Goal: Task Accomplishment & Management: Complete application form

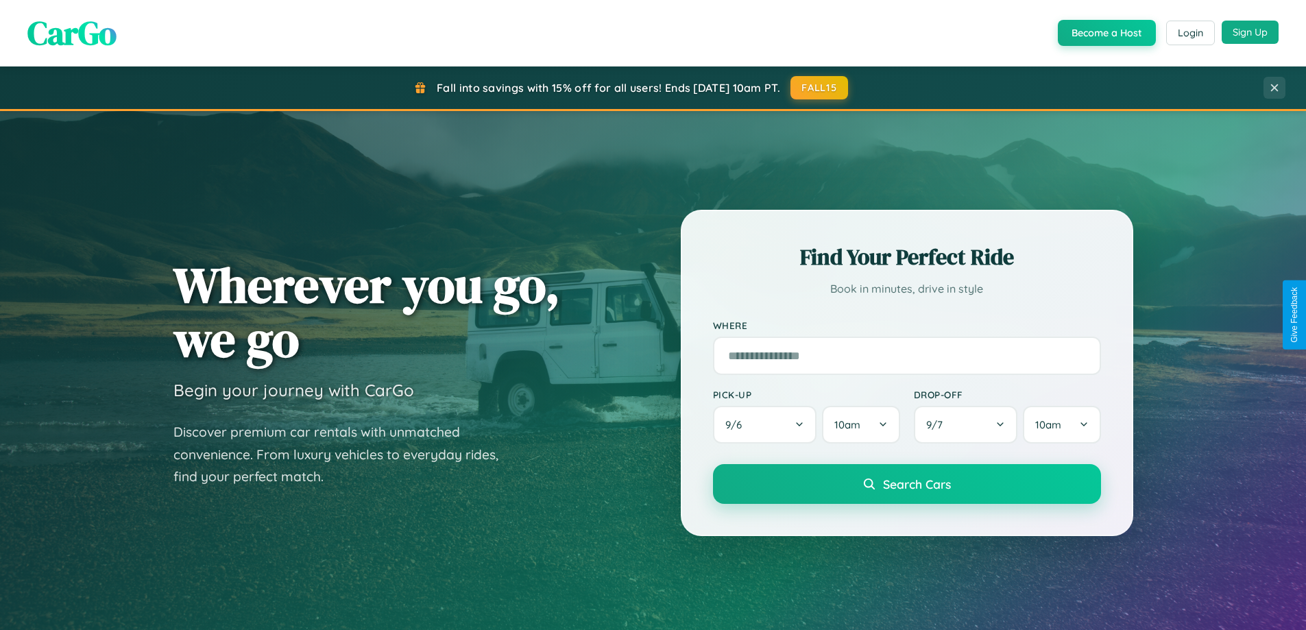
click at [1250, 32] on button "Sign Up" at bounding box center [1250, 32] width 57 height 23
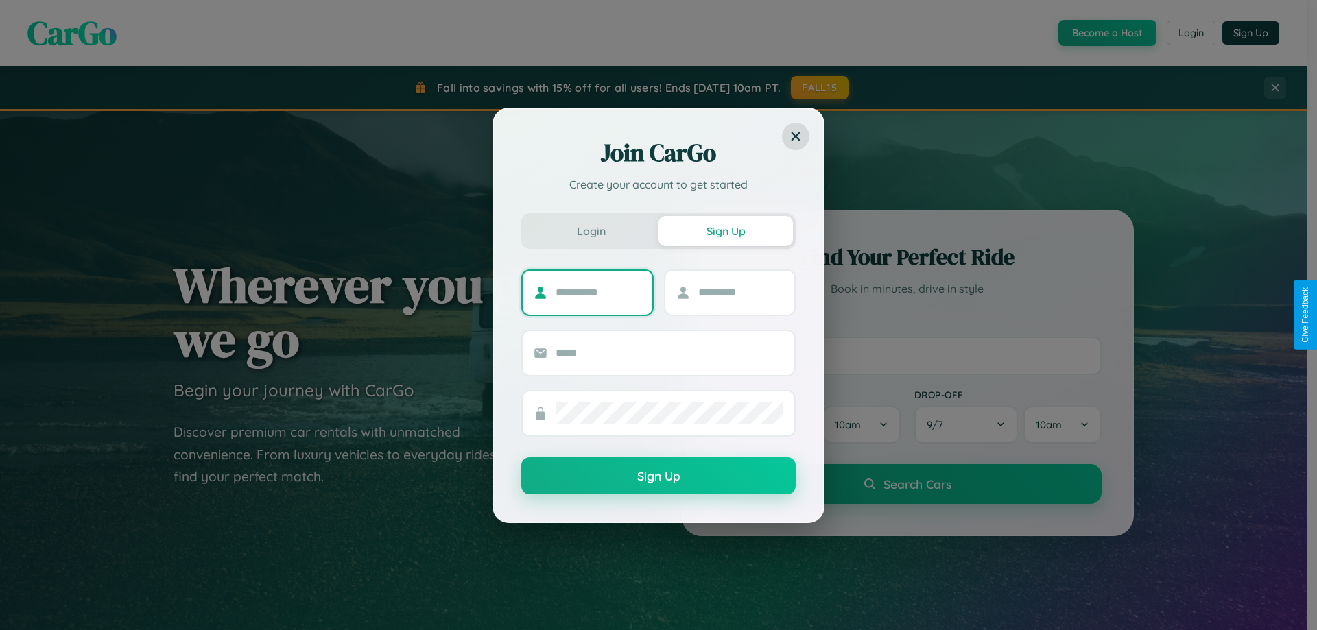
click at [598, 292] on input "text" at bounding box center [598, 293] width 86 height 22
type input "*****"
click at [740, 292] on input "text" at bounding box center [741, 293] width 86 height 22
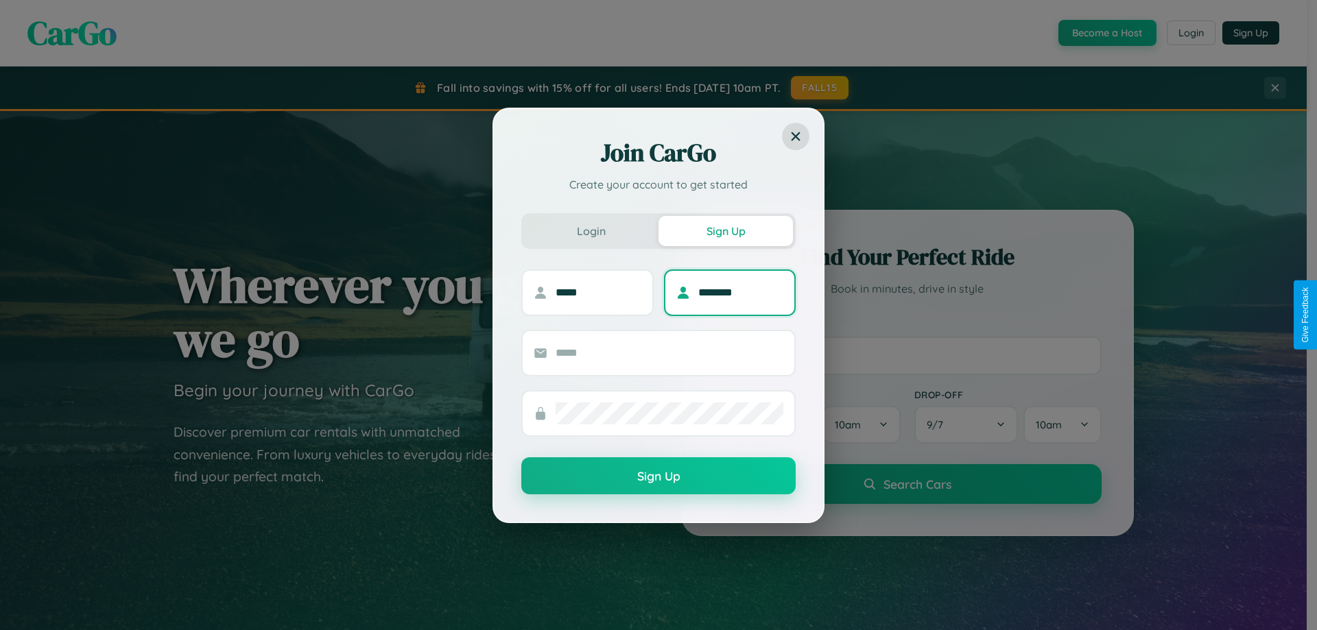
type input "********"
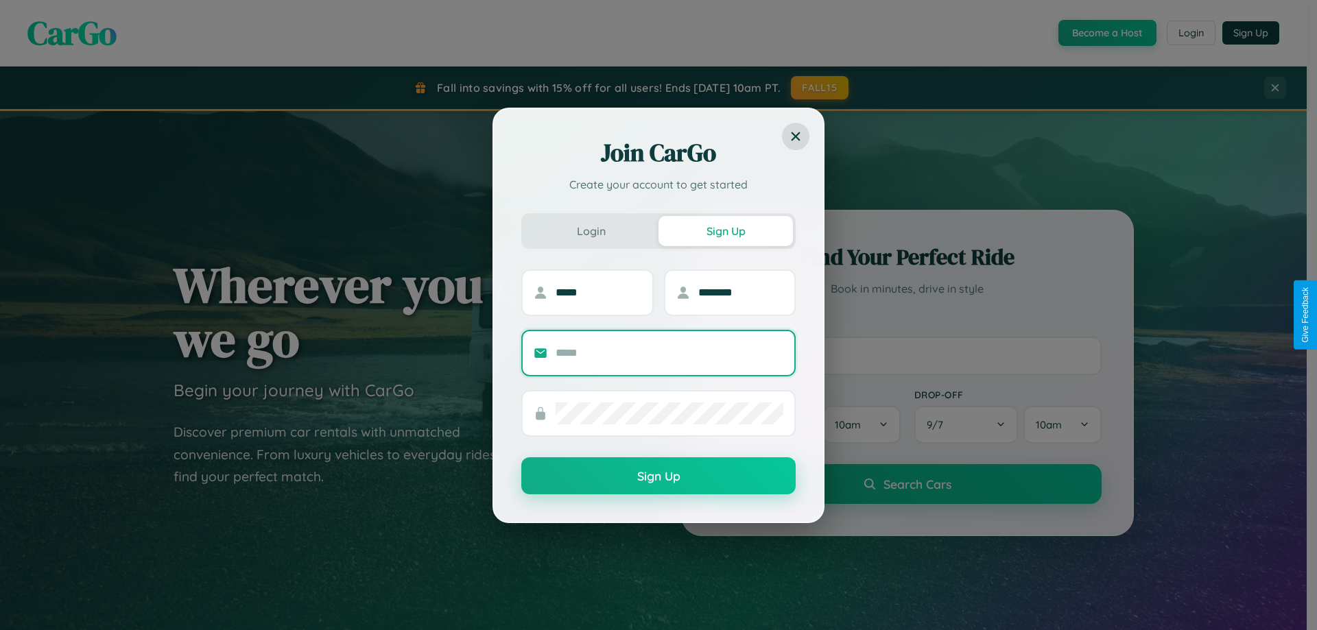
click at [669, 352] on input "text" at bounding box center [669, 353] width 228 height 22
type input "**********"
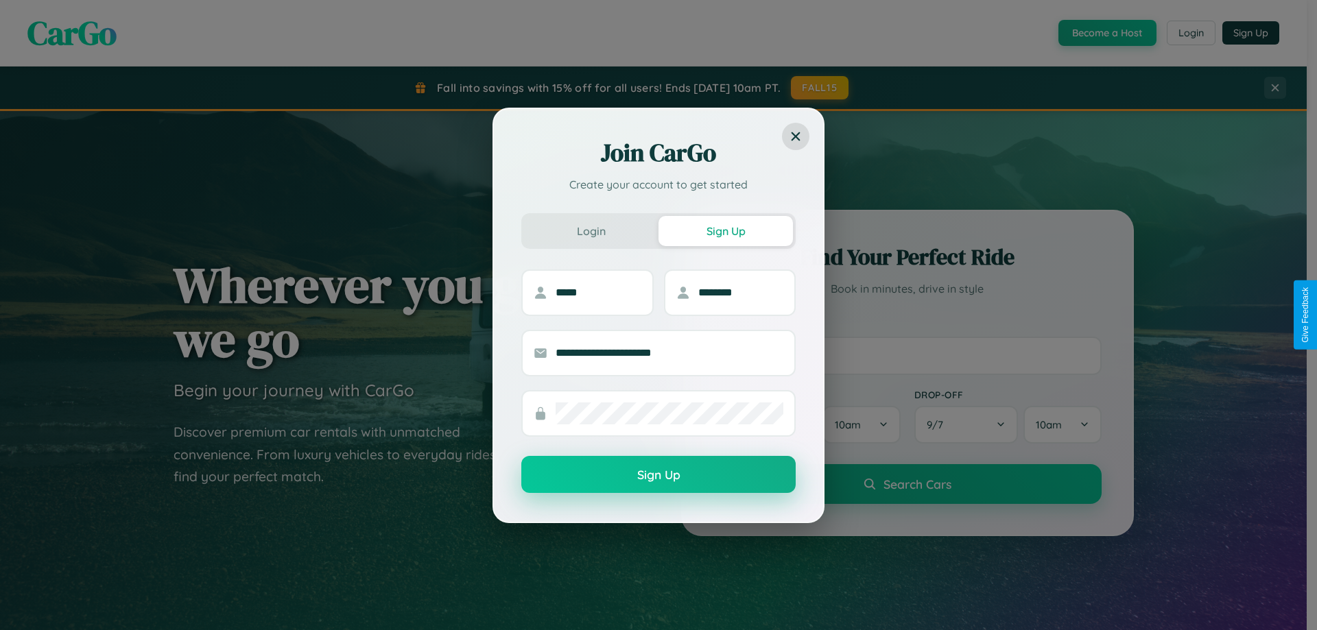
click at [658, 475] on button "Sign Up" at bounding box center [658, 474] width 274 height 37
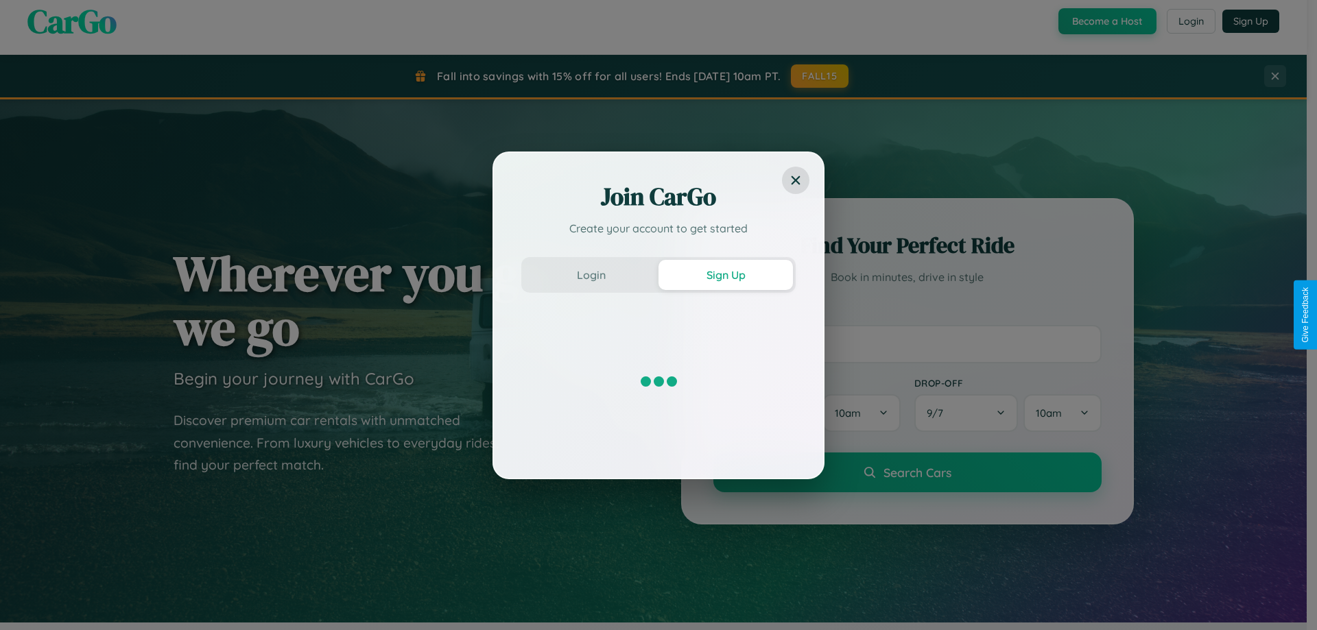
scroll to position [2639, 0]
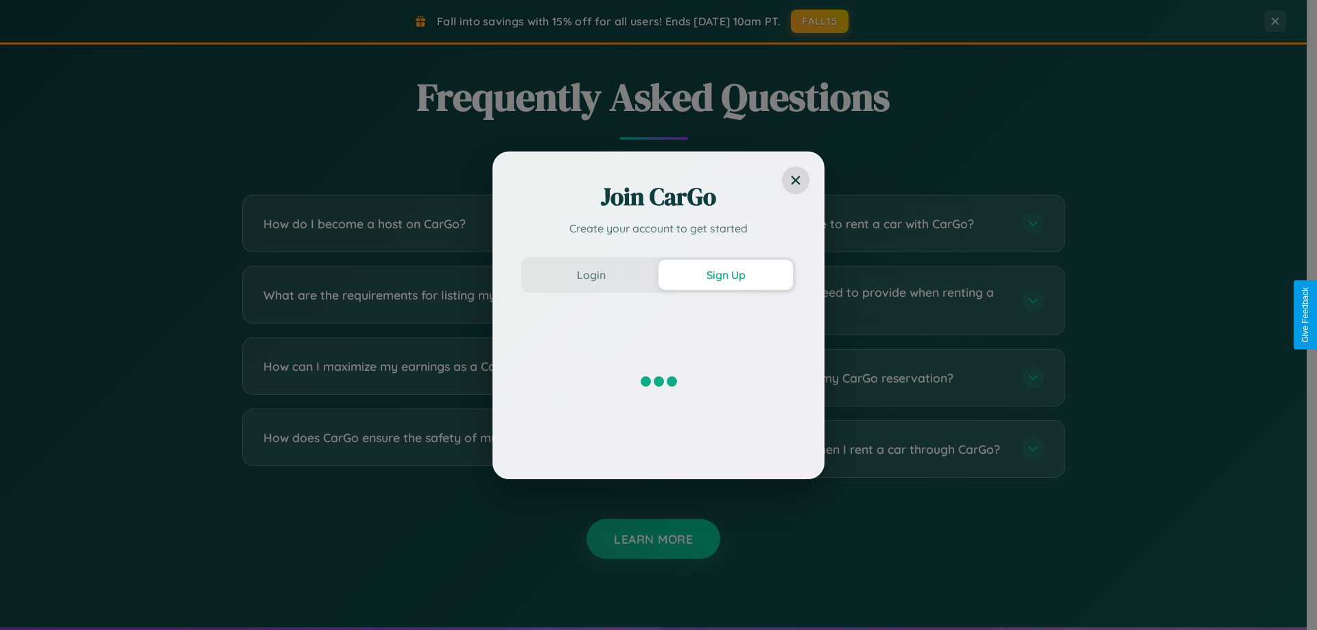
click at [865, 300] on div "Join CarGo Create your account to get started Login Sign Up" at bounding box center [658, 315] width 1317 height 630
click at [440, 449] on div "Join CarGo Create your account to get started Login Sign Up" at bounding box center [658, 315] width 1317 height 630
click at [440, 300] on div "Join CarGo Create your account to get started Login Sign Up" at bounding box center [658, 315] width 1317 height 630
click at [865, 449] on div "Join CarGo Create your account to get started Login Sign Up" at bounding box center [658, 315] width 1317 height 630
click at [440, 300] on div "Join CarGo Create your account to get started Login Sign Up" at bounding box center [658, 315] width 1317 height 630
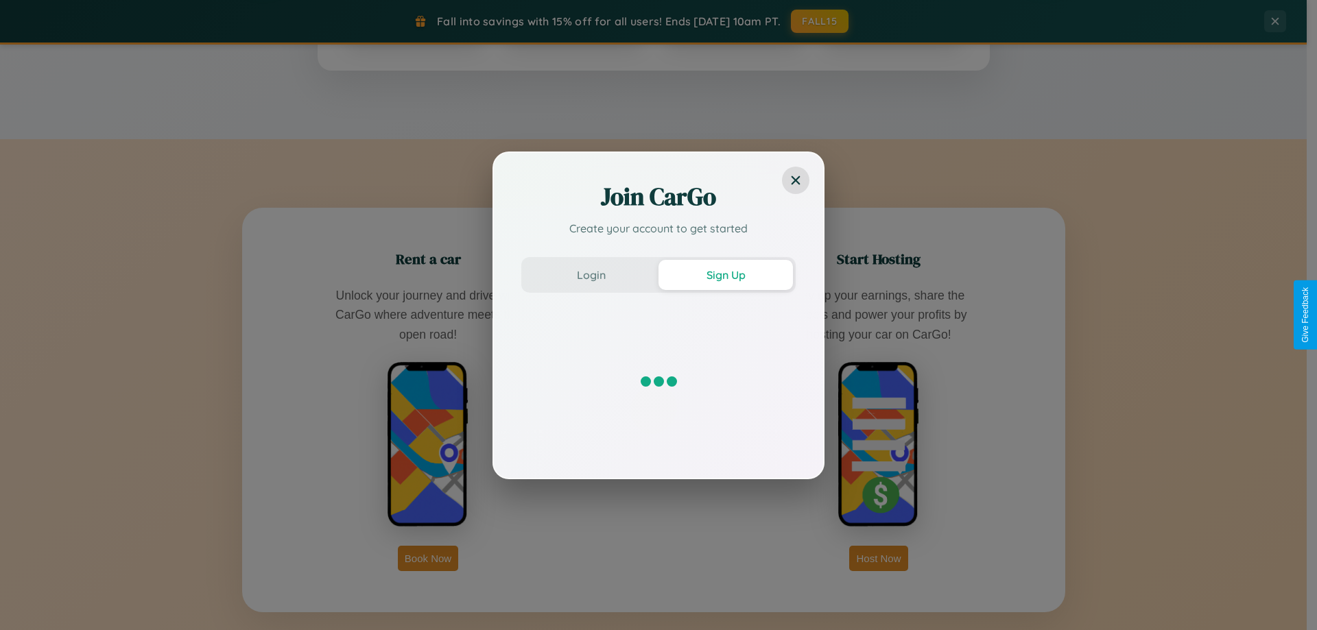
scroll to position [591, 0]
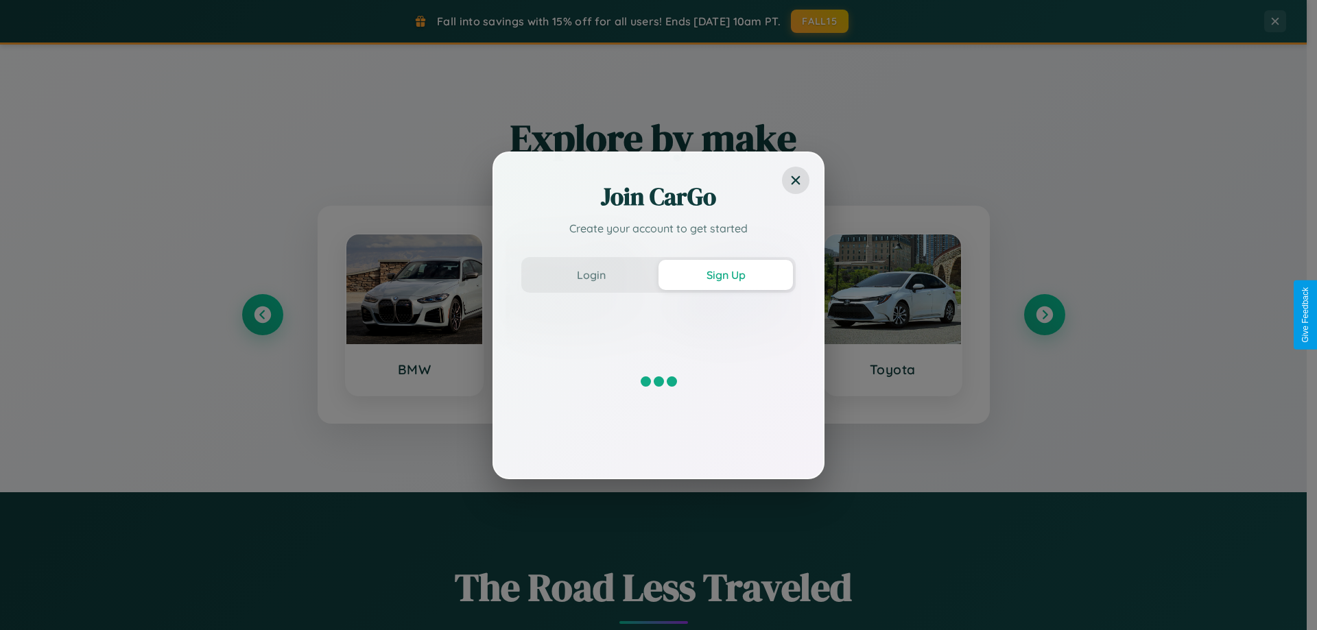
click at [1044, 315] on div "Join CarGo Create your account to get started Login Sign Up" at bounding box center [658, 315] width 1317 height 630
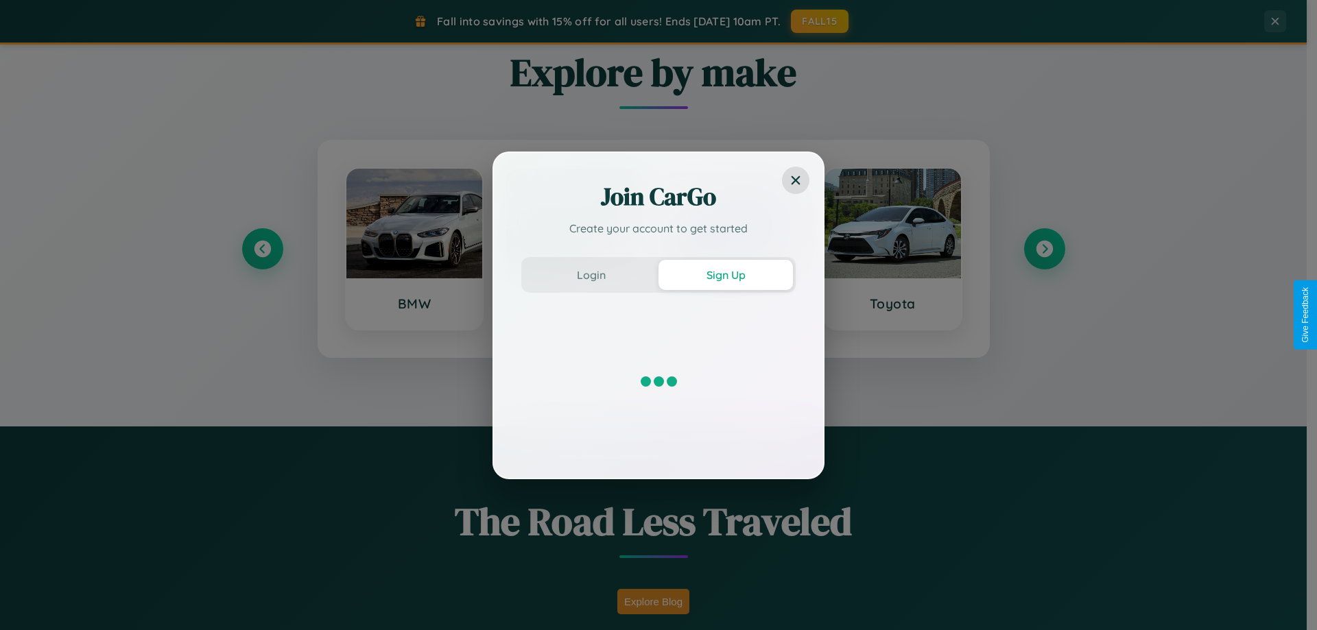
scroll to position [2203, 0]
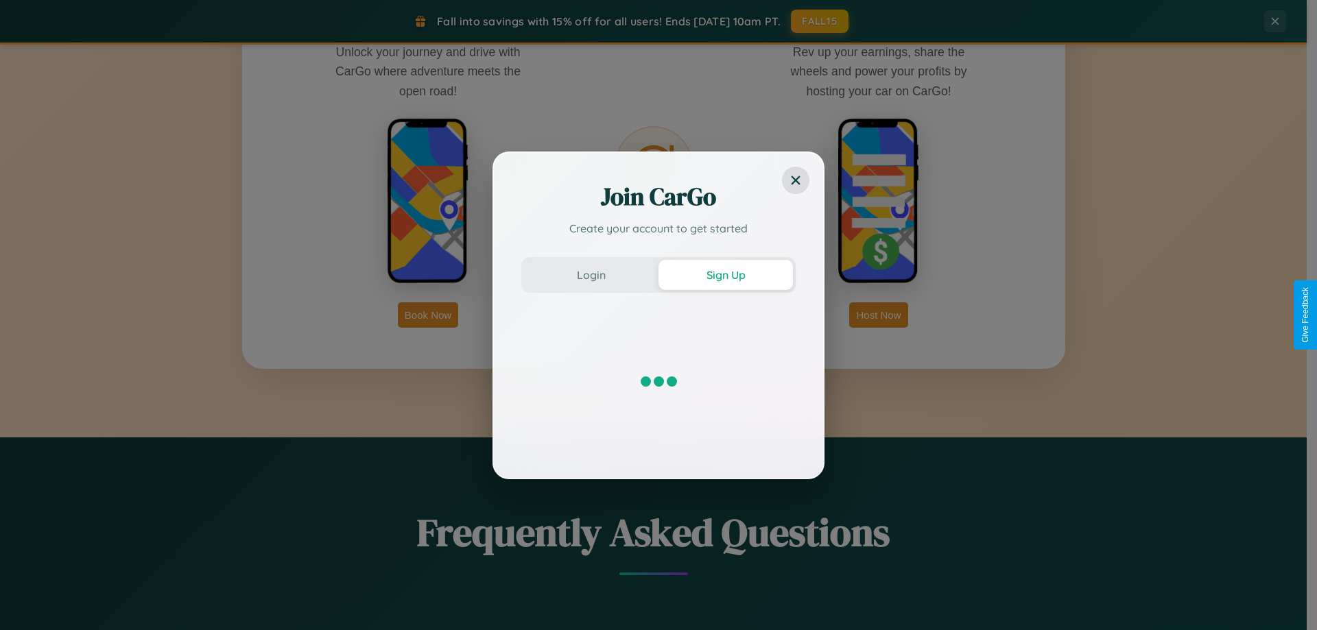
click at [878, 315] on div "Join CarGo Create your account to get started Login Sign Up" at bounding box center [658, 315] width 1317 height 630
